Goal: Information Seeking & Learning: Learn about a topic

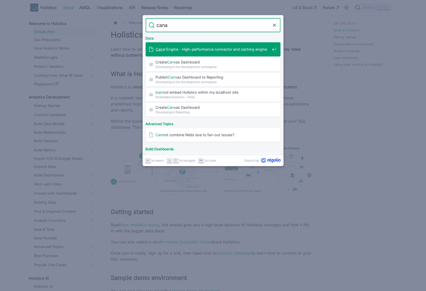
type input "canal"
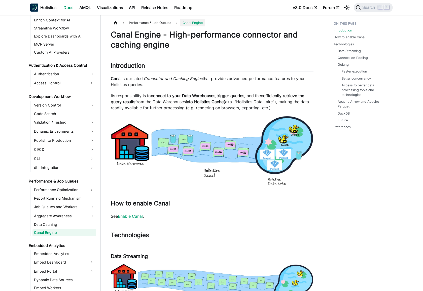
click at [144, 93] on p "Its responsibility is to connect to your Data Warehouses , trigger queries , an…" at bounding box center [212, 102] width 203 height 18
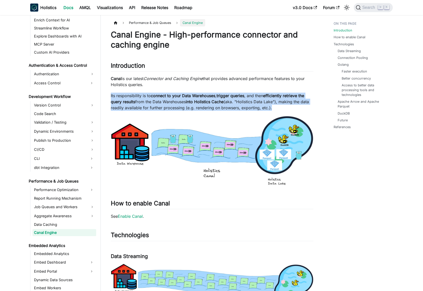
click at [144, 93] on p "Its responsibility is to connect to your Data Warehouses , trigger queries , an…" at bounding box center [212, 102] width 203 height 18
click at [257, 104] on p "Its responsibility is to connect to your Data Warehouses , trigger queries , an…" at bounding box center [212, 102] width 203 height 18
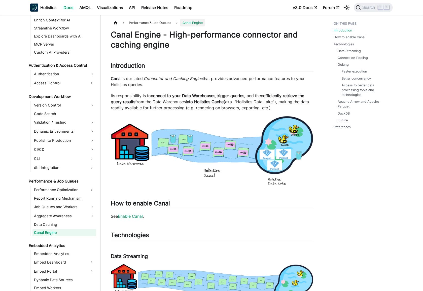
click at [234, 105] on p "Its responsibility is to connect to your Data Warehouses , trigger queries , an…" at bounding box center [212, 102] width 203 height 18
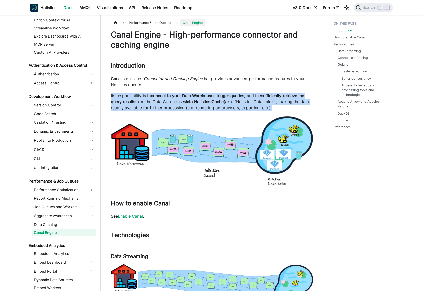
click at [234, 105] on p "Its responsibility is to connect to your Data Warehouses , trigger queries , an…" at bounding box center [212, 102] width 203 height 18
click at [261, 104] on p "Its responsibility is to connect to your Data Warehouses , trigger queries , an…" at bounding box center [212, 102] width 203 height 18
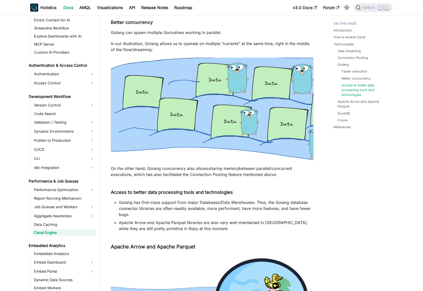
scroll to position [632, 0]
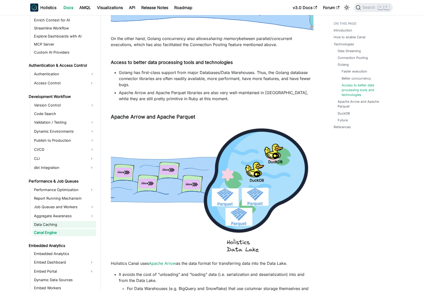
click at [74, 224] on link "Data Caching" at bounding box center [64, 224] width 64 height 7
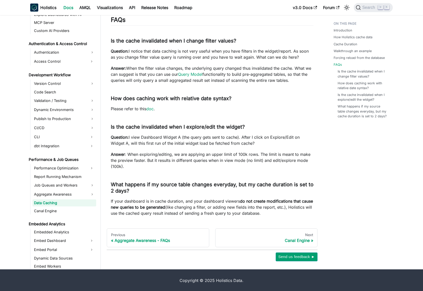
scroll to position [1231, 0]
click at [160, 136] on p "Question: I view Dashboard Widget A (the query gets sent to cache). After I cli…" at bounding box center [212, 140] width 203 height 12
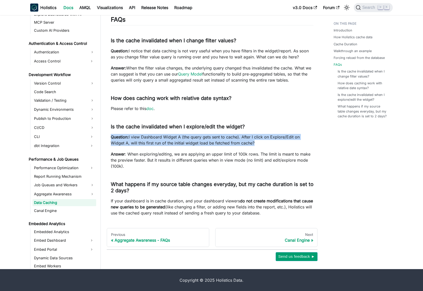
click at [160, 136] on p "Question: I view Dashboard Widget A (the query gets sent to cache). After I cli…" at bounding box center [212, 140] width 203 height 12
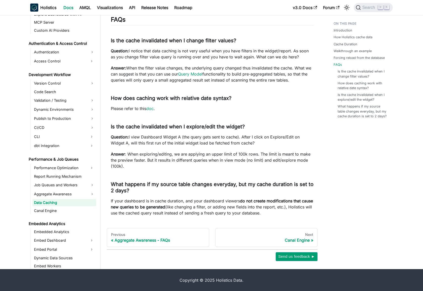
click at [191, 156] on p "Answer : When exploring/editing, we are applying an upper limit of 100k rows. T…" at bounding box center [212, 160] width 203 height 18
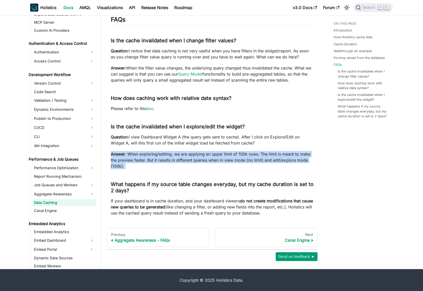
click at [191, 156] on p "Answer : When exploring/editing, we are applying an upper limit of 100k rows. T…" at bounding box center [212, 160] width 203 height 18
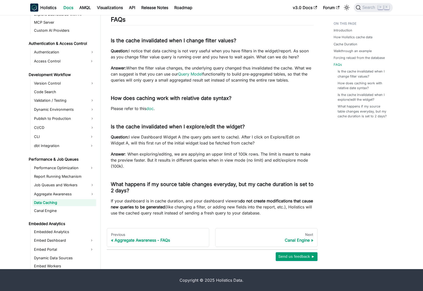
click at [195, 139] on p "Question: I view Dashboard Widget A (the query gets sent to cache). After I cli…" at bounding box center [212, 140] width 203 height 12
click at [180, 139] on p "Question: I view Dashboard Widget A (the query gets sent to cache). After I cli…" at bounding box center [212, 140] width 203 height 12
